Goal: Task Accomplishment & Management: Complete application form

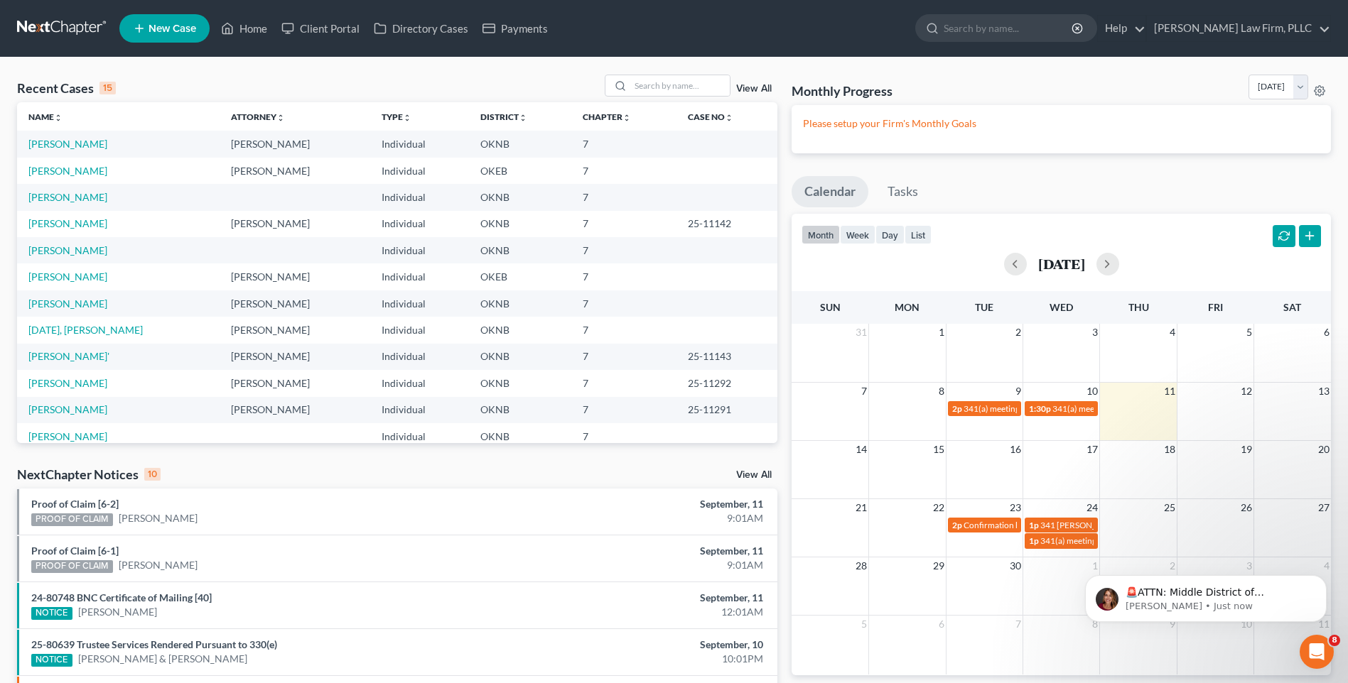
click at [162, 23] on span "New Case" at bounding box center [172, 28] width 48 height 11
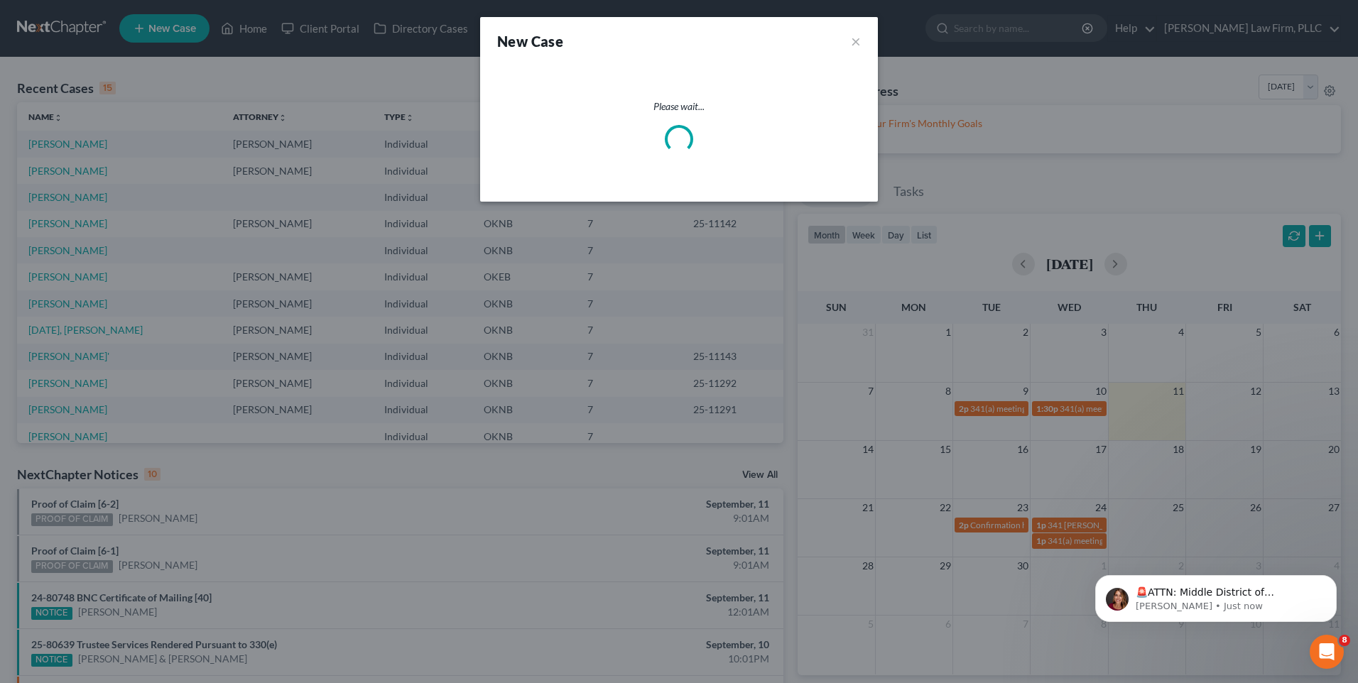
select select "64"
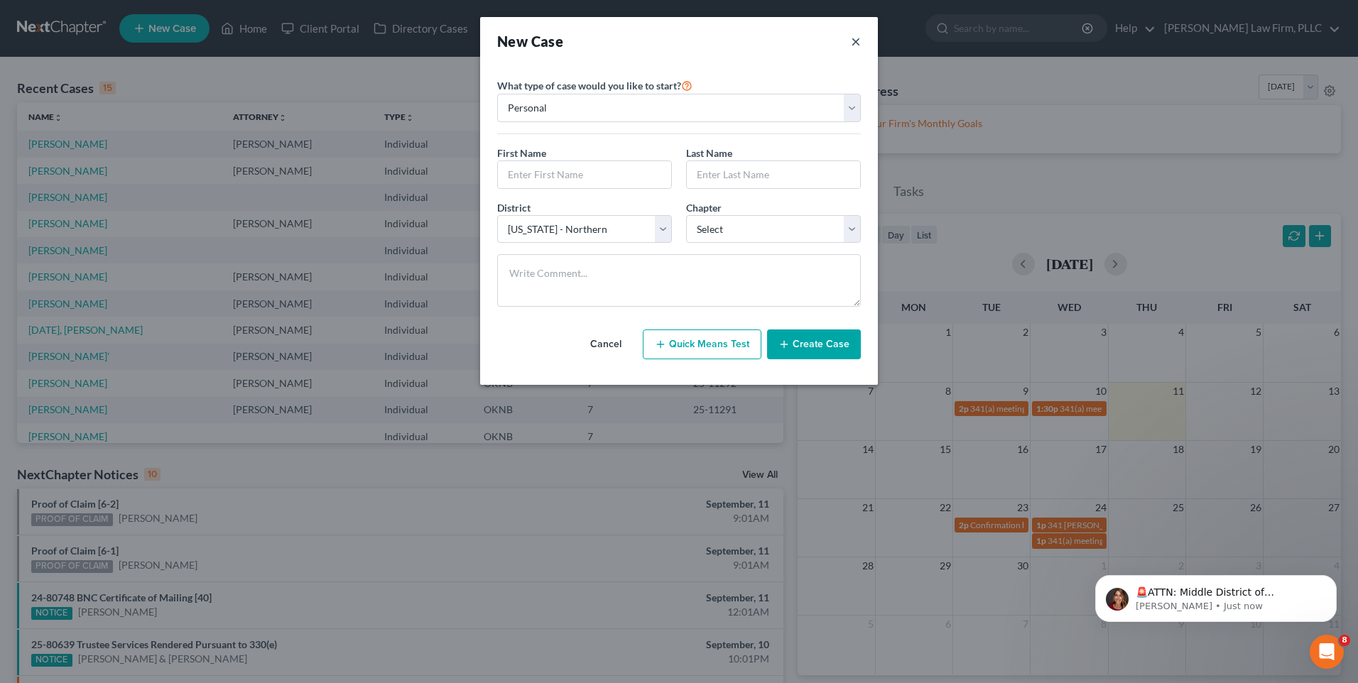
click at [853, 43] on button "×" at bounding box center [856, 41] width 10 height 20
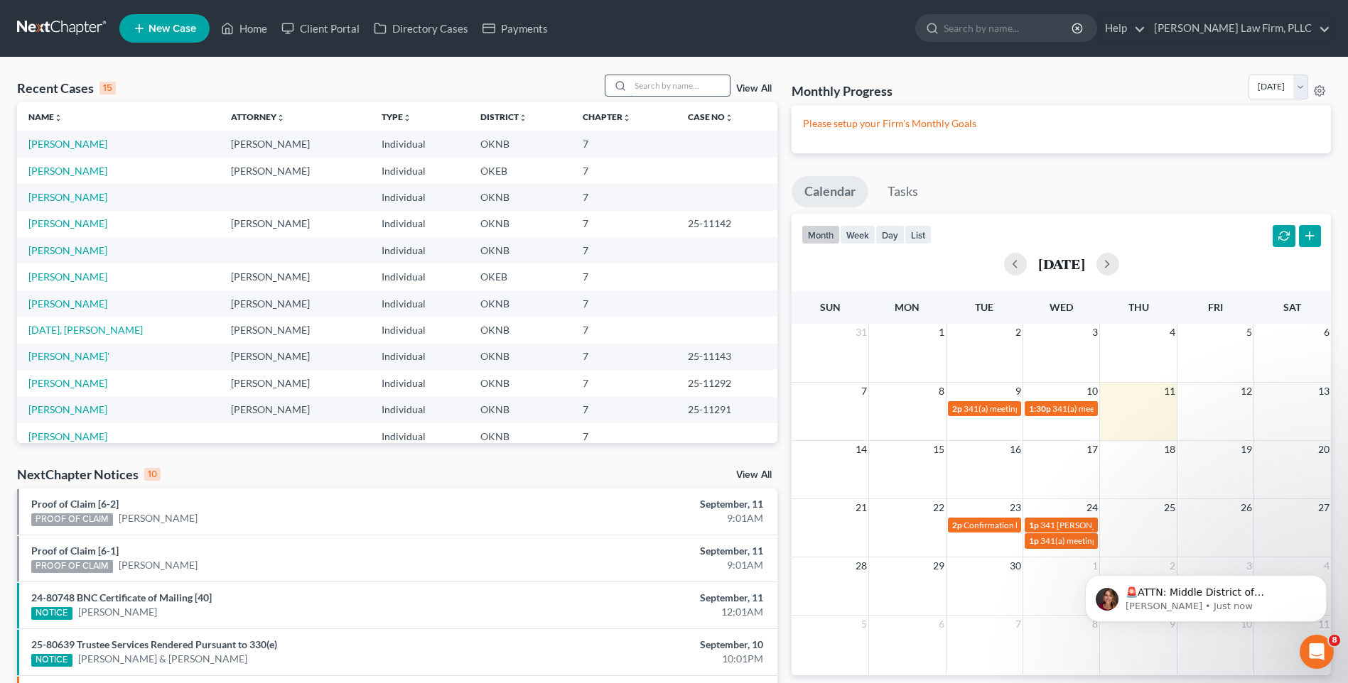
click at [641, 79] on input "search" at bounding box center [679, 85] width 99 height 21
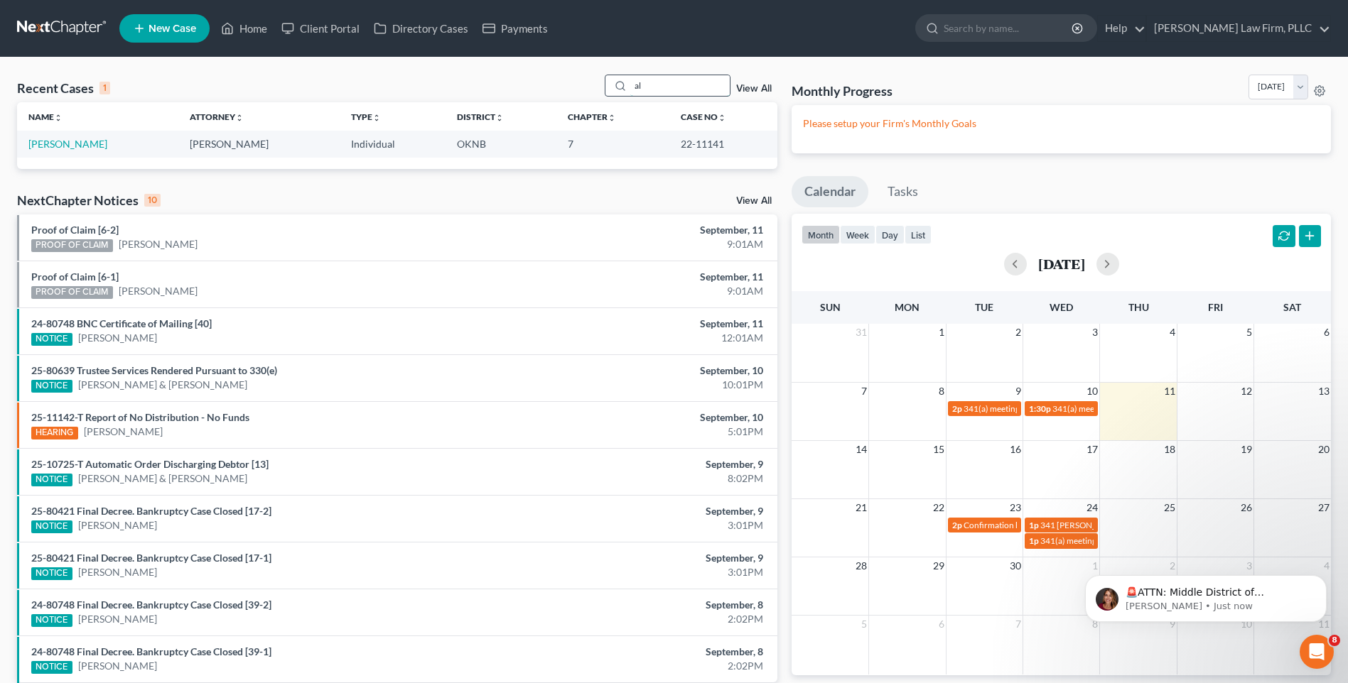
type input "a"
type input "hun"
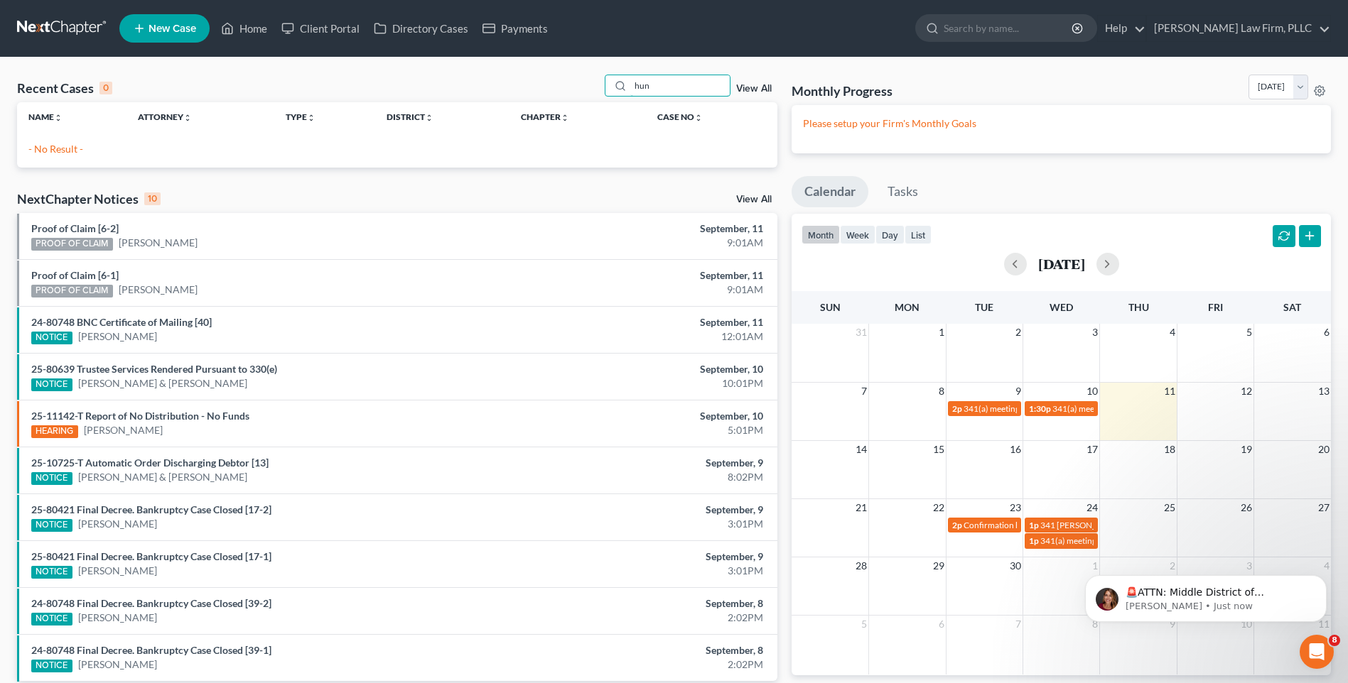
drag, startPoint x: 656, startPoint y: 80, endPoint x: 569, endPoint y: 85, distance: 87.6
click at [569, 85] on div "Recent Cases 0 hun View All" at bounding box center [397, 89] width 760 height 28
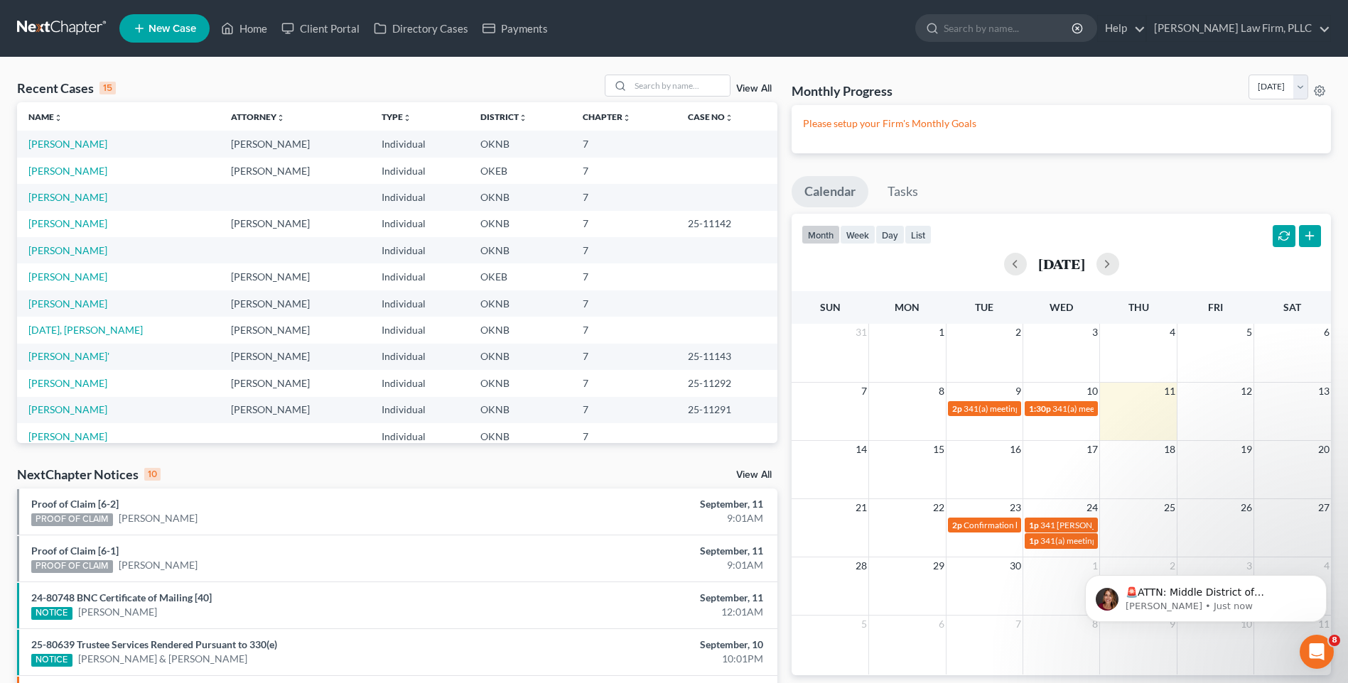
click at [154, 28] on span "New Case" at bounding box center [172, 28] width 48 height 11
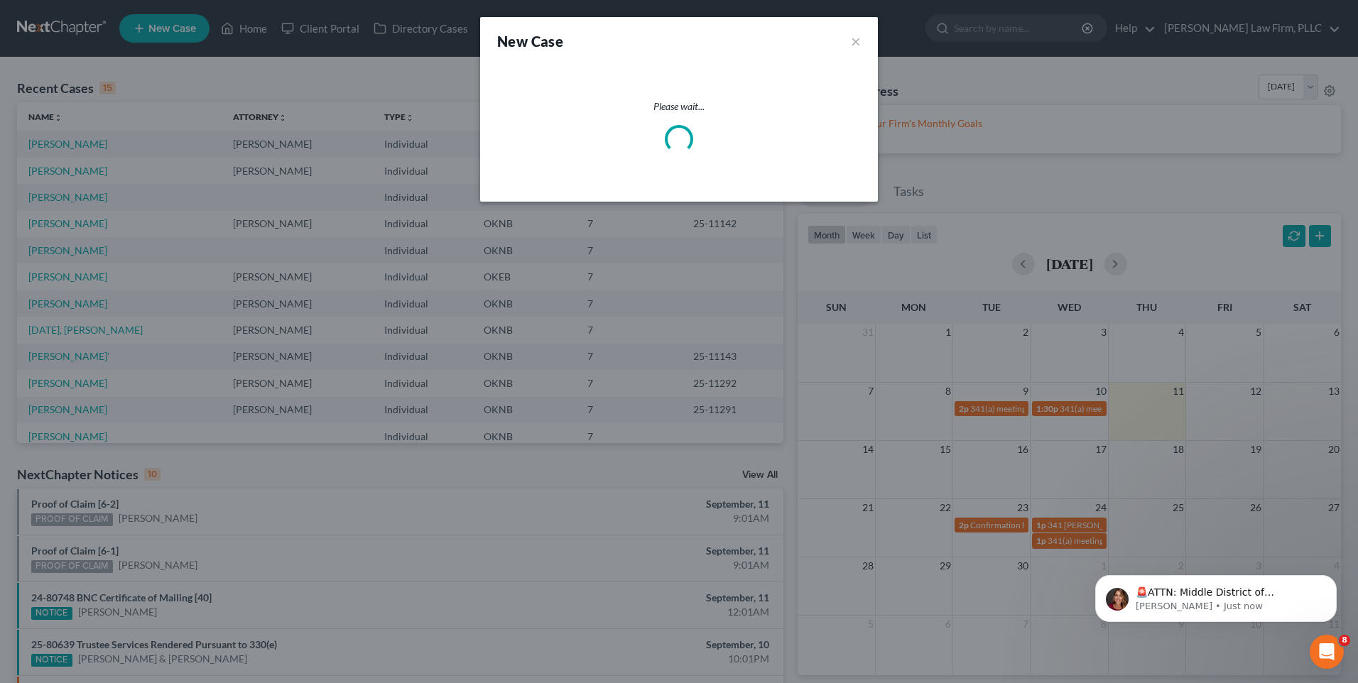
select select "64"
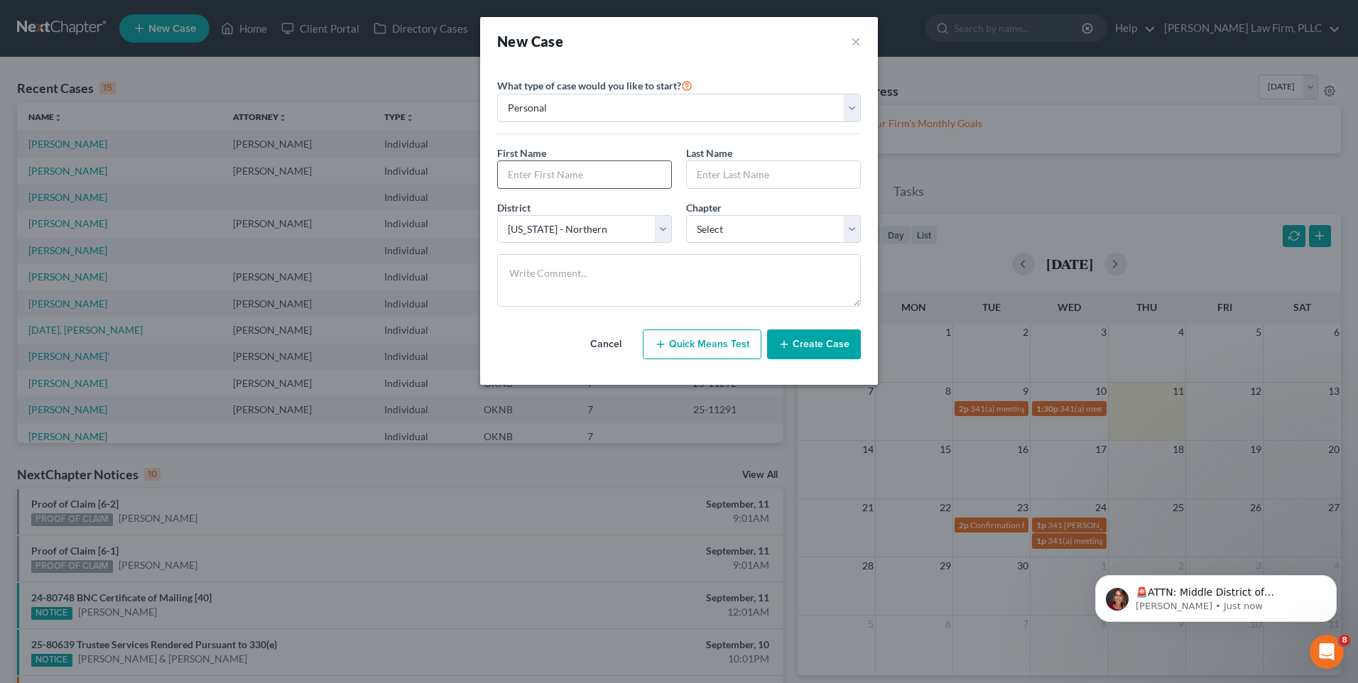
click at [607, 162] on input "text" at bounding box center [584, 174] width 173 height 27
type input "Carl"
click at [748, 175] on input "text" at bounding box center [773, 174] width 173 height 27
type input "Fullbright"
click at [799, 226] on select "Select 7 11 12 13" at bounding box center [773, 229] width 175 height 28
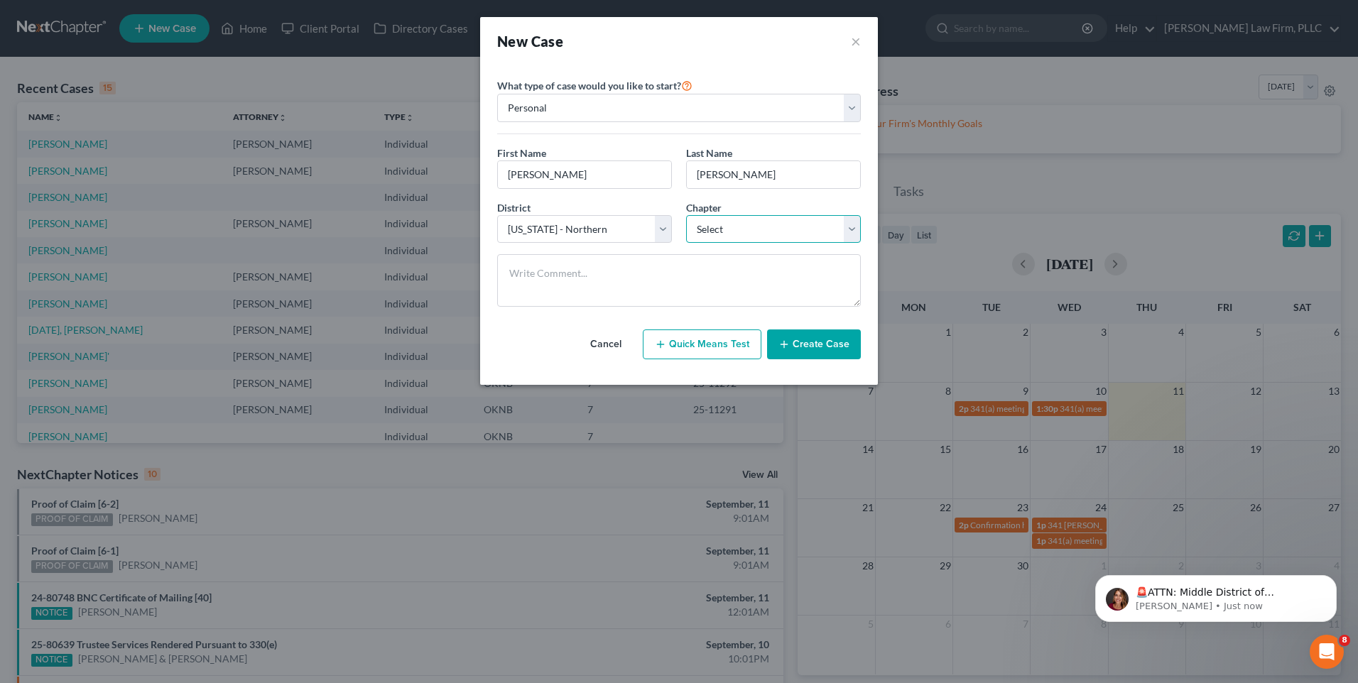
select select "0"
click at [686, 215] on select "Select 7 11 12 13" at bounding box center [773, 229] width 175 height 28
click at [827, 345] on button "Create Case" at bounding box center [814, 345] width 94 height 30
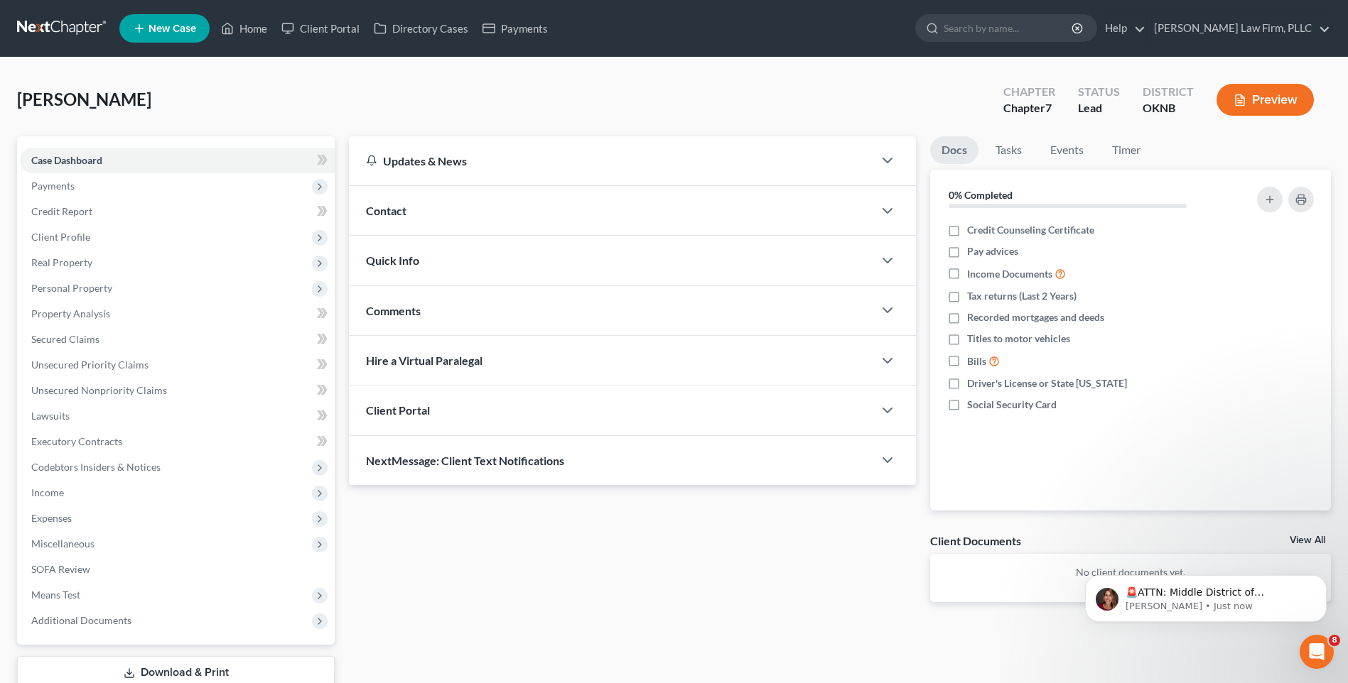
click at [595, 408] on div "Client Portal" at bounding box center [611, 410] width 524 height 49
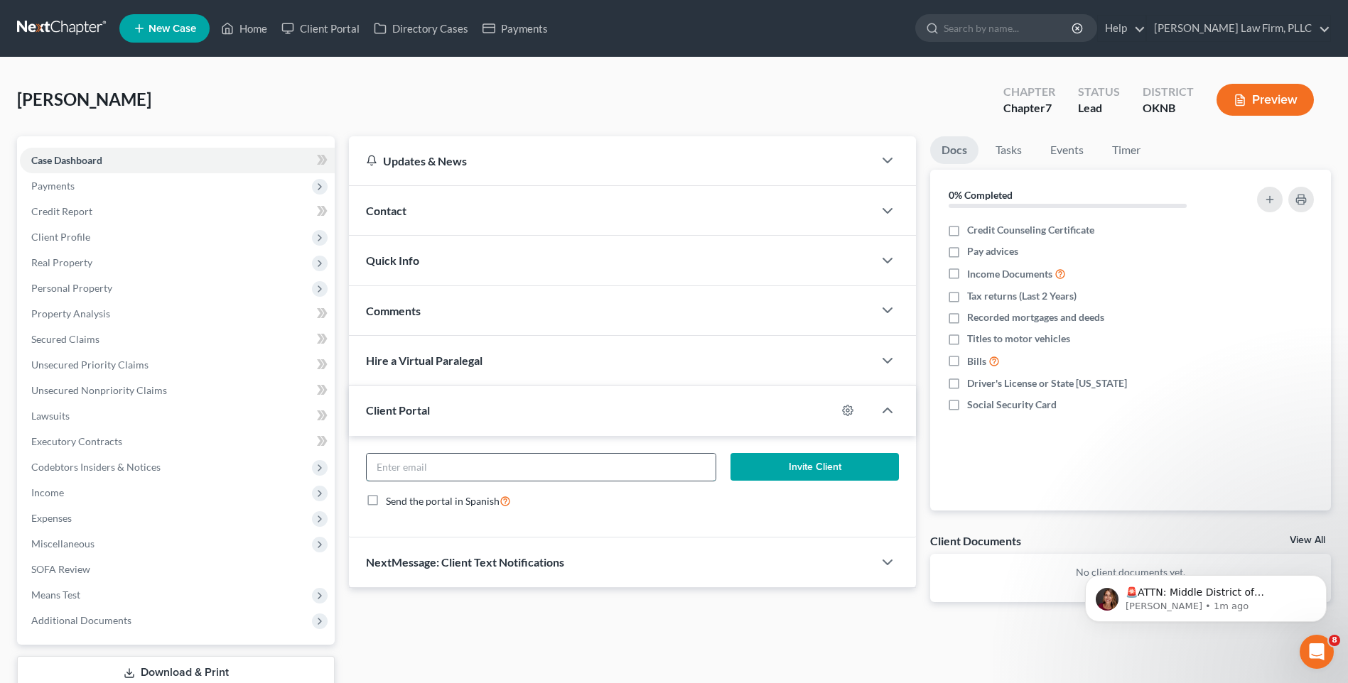
click at [537, 479] on input "email" at bounding box center [541, 467] width 349 height 27
paste input "ANDY74859@GMAIL.COM"
type input "ANDY74859@GMAIL.COM"
click at [696, 521] on div "ANDY74859@GMAIL.COM Invite Client Send the portal in Spanish" at bounding box center [632, 487] width 567 height 102
click at [780, 475] on button "Invite Client" at bounding box center [814, 467] width 168 height 28
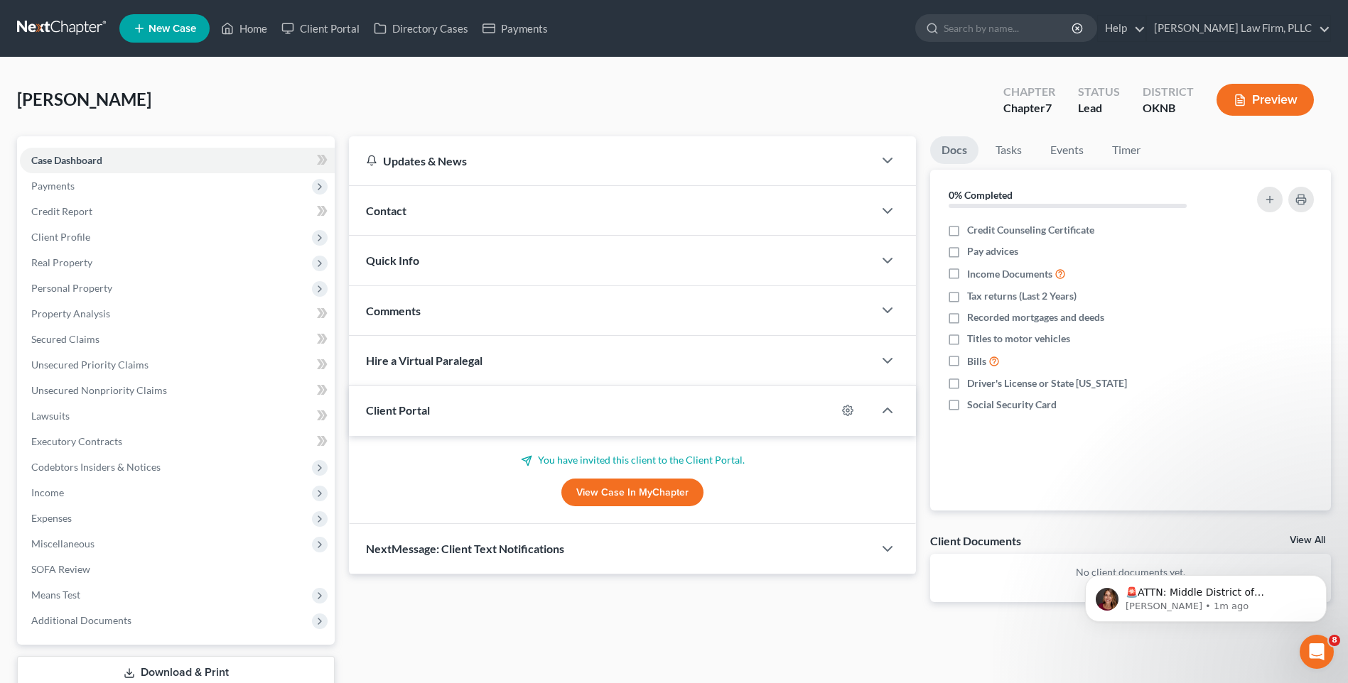
click at [79, 21] on link at bounding box center [62, 29] width 91 height 26
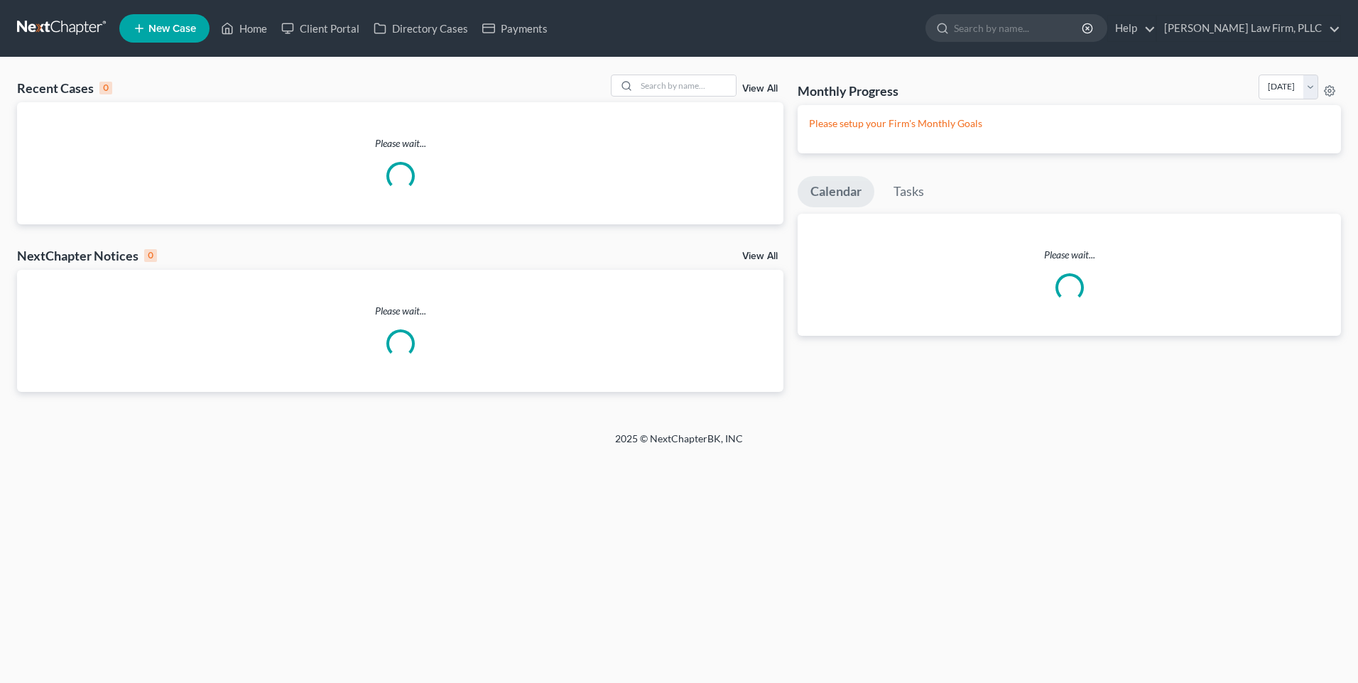
click at [175, 29] on span "New Case" at bounding box center [172, 28] width 48 height 11
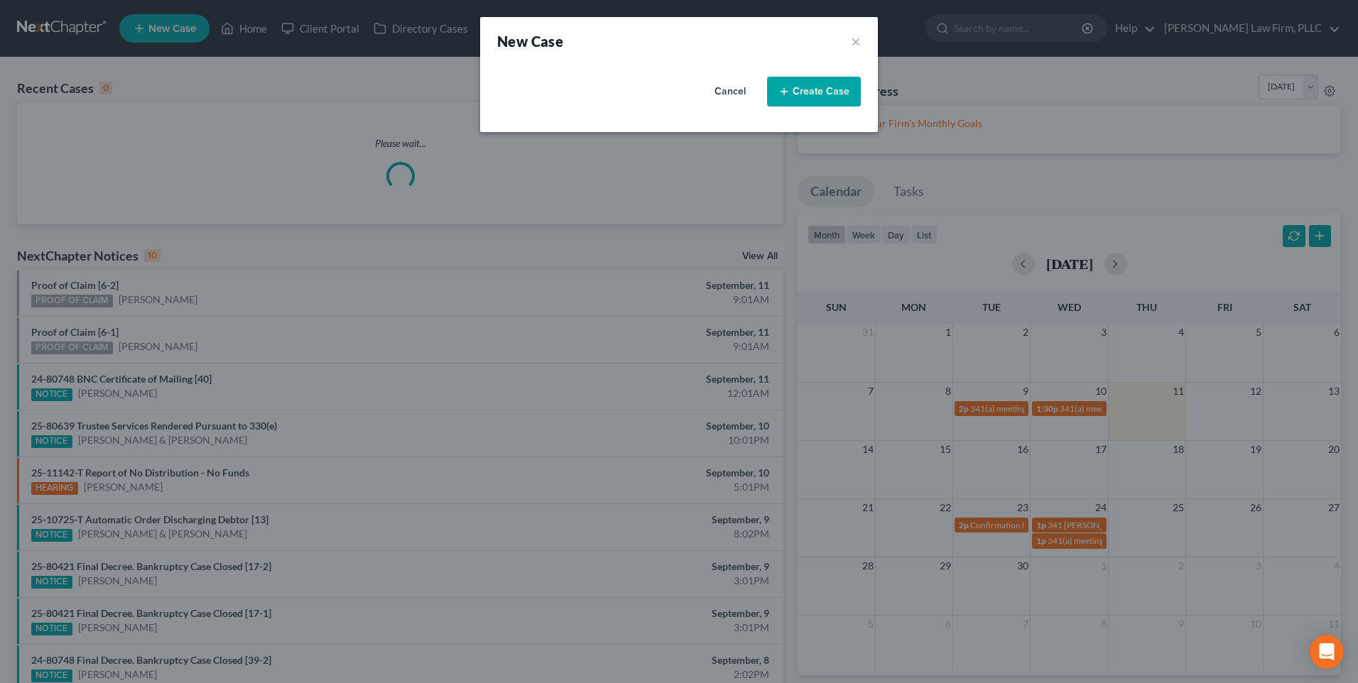
select select "64"
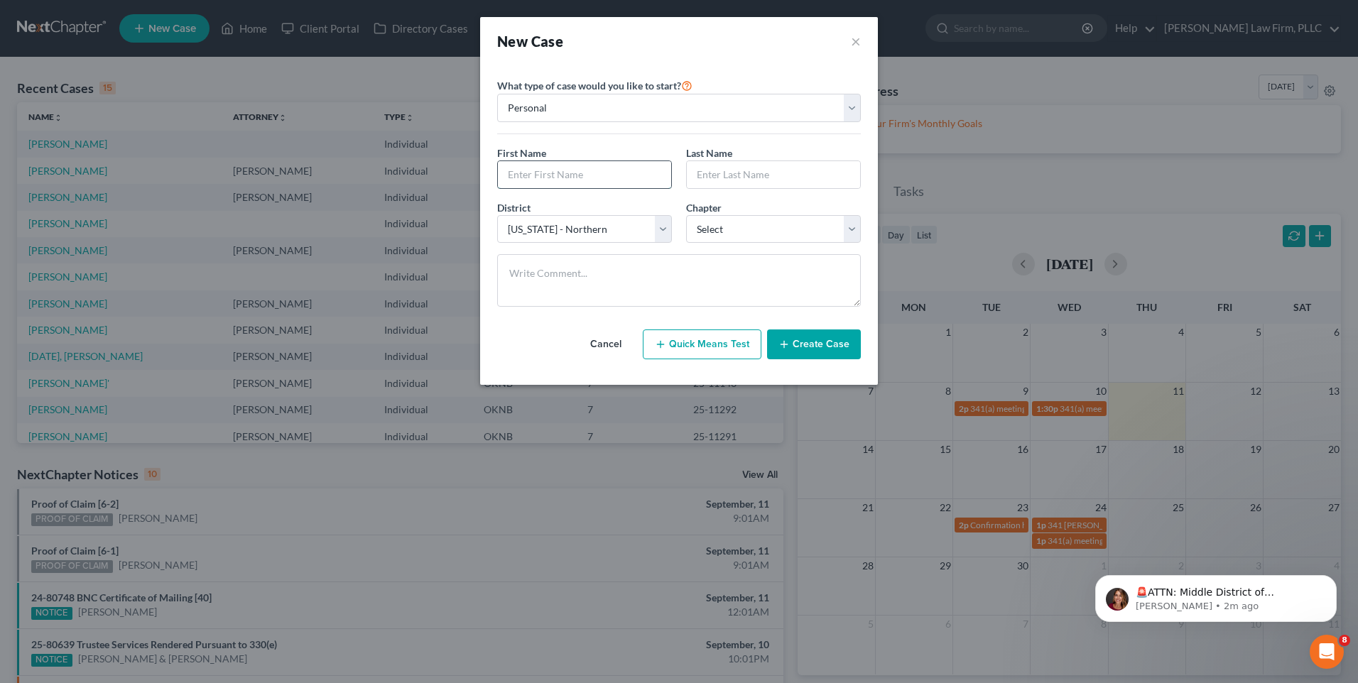
click at [603, 174] on input "text" at bounding box center [584, 174] width 173 height 27
paste input "[PERSON_NAME]"
drag, startPoint x: 610, startPoint y: 175, endPoint x: 541, endPoint y: 178, distance: 69.0
click at [541, 178] on input "[PERSON_NAME]" at bounding box center [584, 174] width 173 height 27
type input "[PERSON_NAME]"
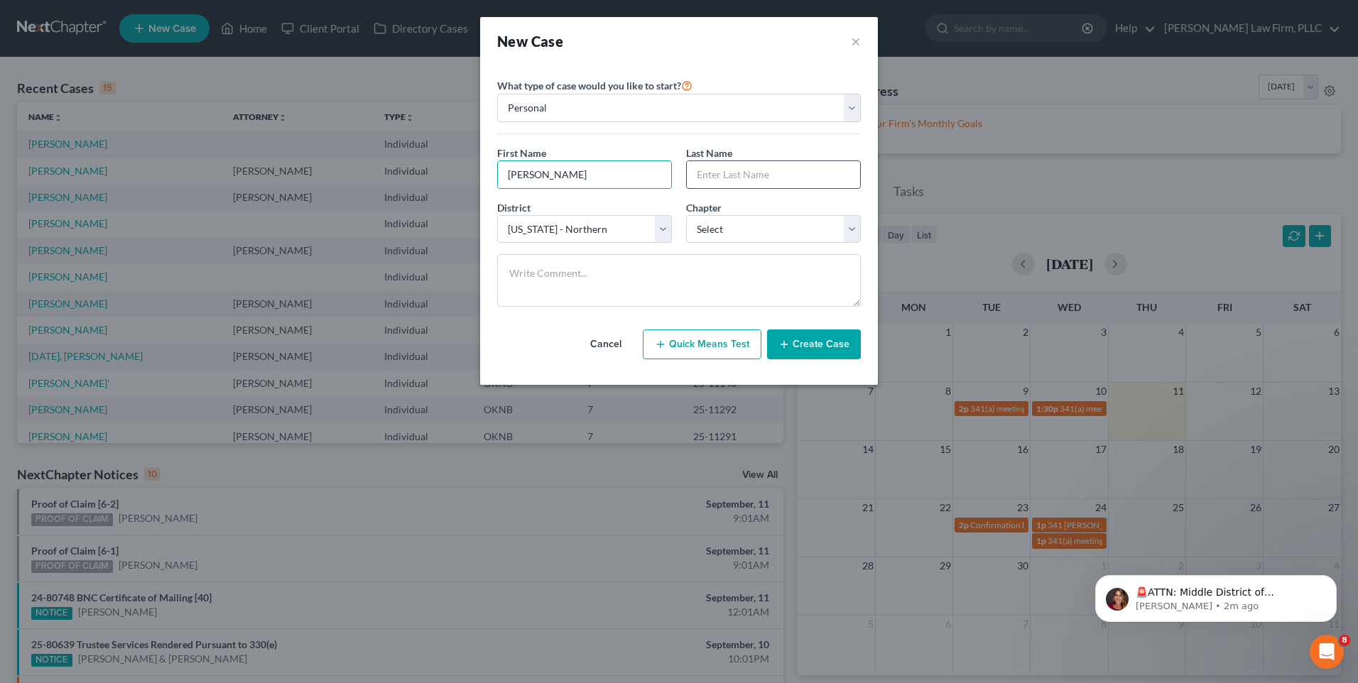
click at [768, 175] on input "text" at bounding box center [773, 174] width 173 height 27
paste input "[PERSON_NAME]"
type input "[PERSON_NAME]"
click at [747, 237] on select "Select 7 11 12 13" at bounding box center [773, 229] width 175 height 28
select select "0"
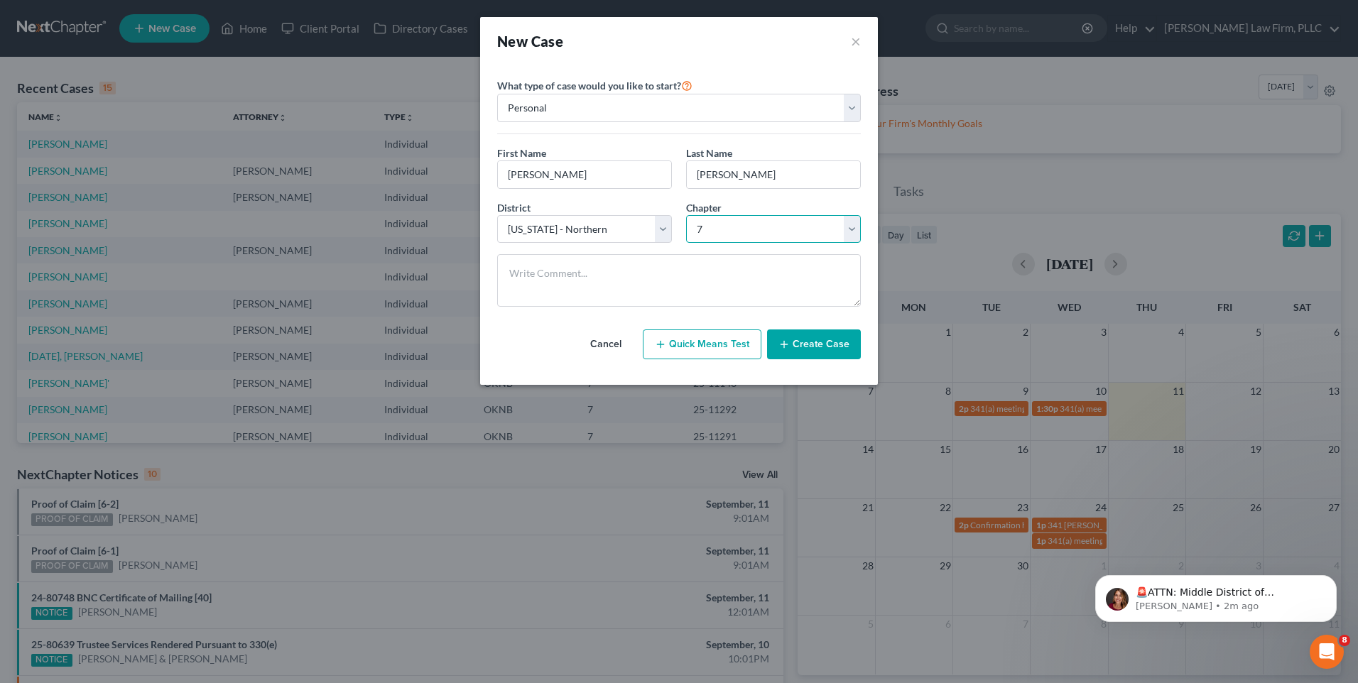
click at [686, 215] on select "Select 7 11 12 13" at bounding box center [773, 229] width 175 height 28
click at [811, 347] on button "Create Case" at bounding box center [814, 345] width 94 height 30
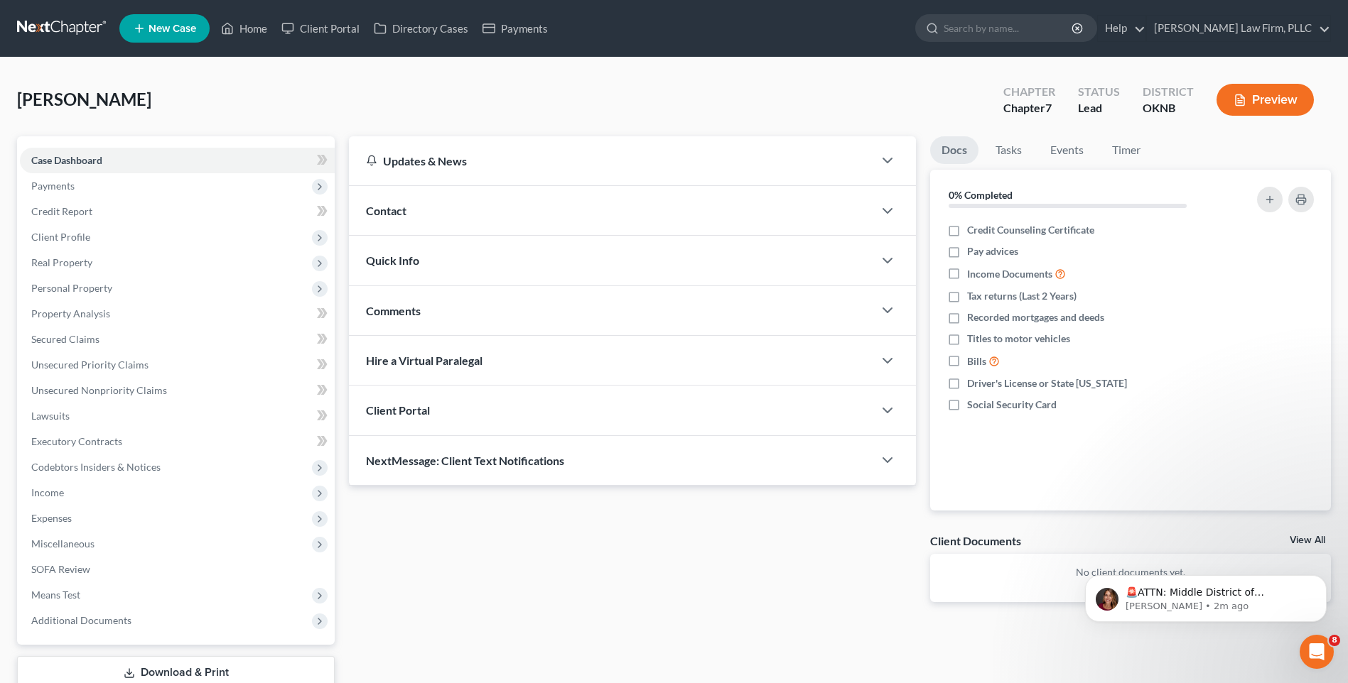
click at [710, 418] on div "Client Portal" at bounding box center [611, 410] width 524 height 49
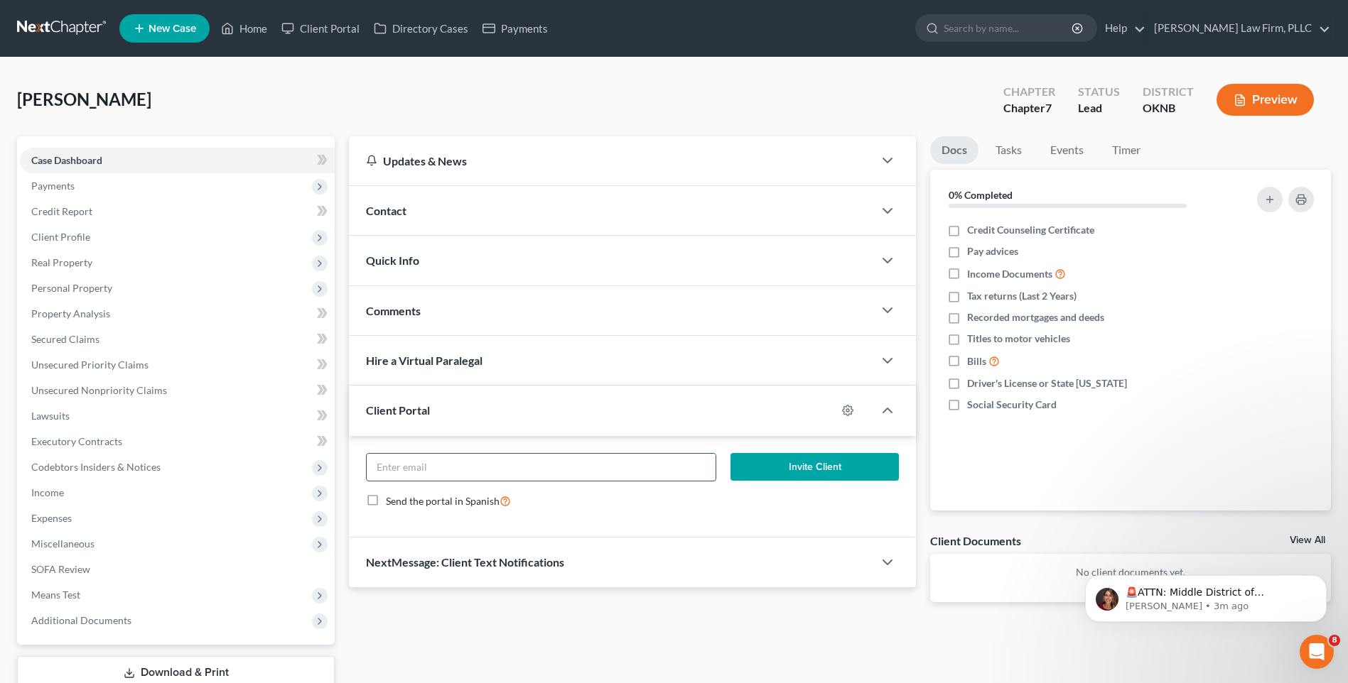
click at [634, 458] on input "email" at bounding box center [541, 467] width 349 height 27
paste input "[EMAIL_ADDRESS][DOMAIN_NAME]"
type input "[EMAIL_ADDRESS][DOMAIN_NAME]"
click at [801, 467] on button "Invite Client" at bounding box center [814, 467] width 168 height 28
